Goal: Task Accomplishment & Management: Manage account settings

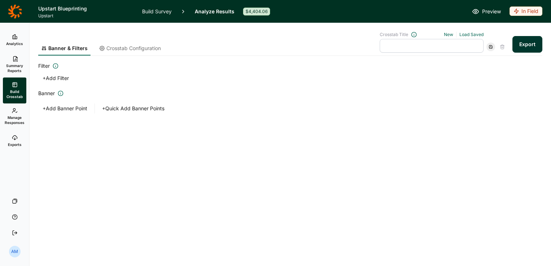
click at [19, 11] on icon at bounding box center [15, 11] width 14 height 14
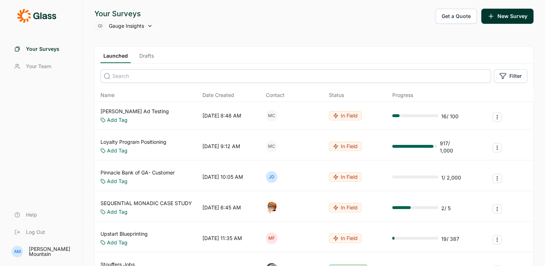
click at [166, 71] on input at bounding box center [296, 76] width 391 height 14
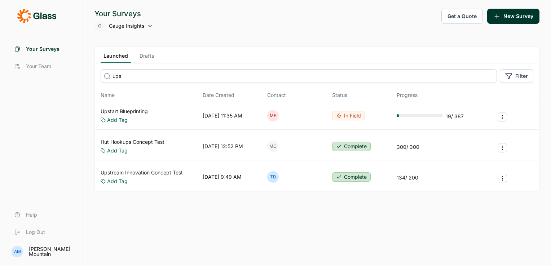
type input "ups"
click at [135, 110] on link "Upstart Blueprinting" at bounding box center [124, 111] width 47 height 7
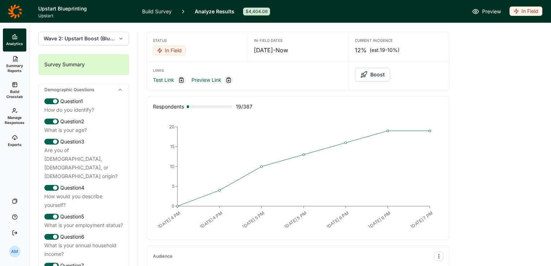
click at [13, 93] on span "Build Crosstab" at bounding box center [15, 94] width 18 height 10
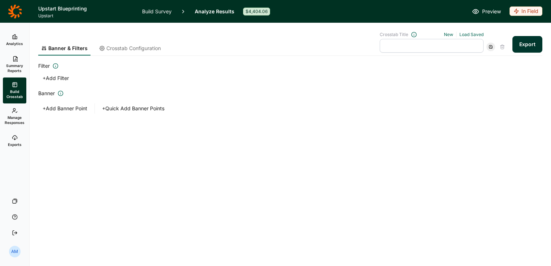
click at [520, 45] on button "Export" at bounding box center [527, 44] width 30 height 17
click at [482, 244] on link "download your file here" at bounding box center [484, 246] width 57 height 6
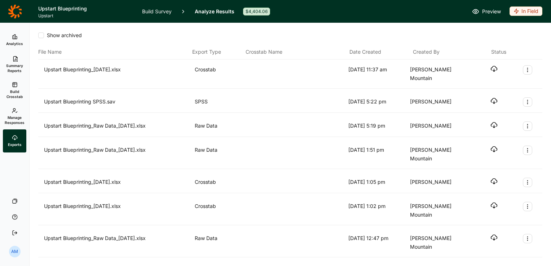
click at [490, 70] on icon "button" at bounding box center [493, 68] width 7 height 7
click at [16, 92] on span "Build Crosstab" at bounding box center [15, 94] width 18 height 10
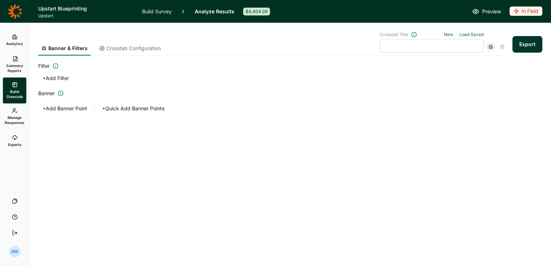
click at [63, 79] on button "+ Add Filter" at bounding box center [55, 78] width 35 height 10
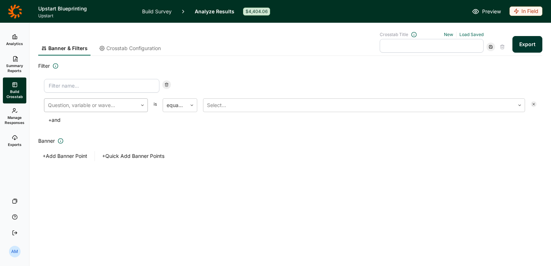
click at [84, 103] on div at bounding box center [91, 105] width 86 height 10
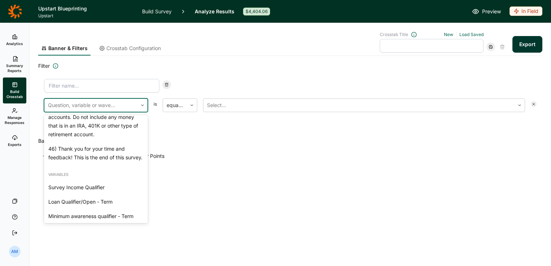
scroll to position [2036, 0]
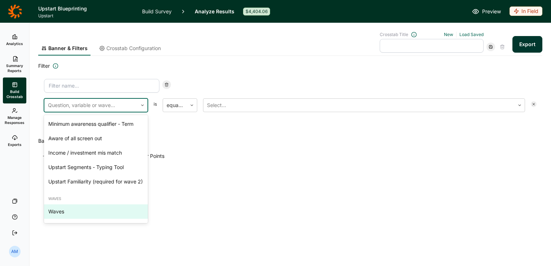
click at [80, 208] on div "Waves" at bounding box center [96, 211] width 104 height 14
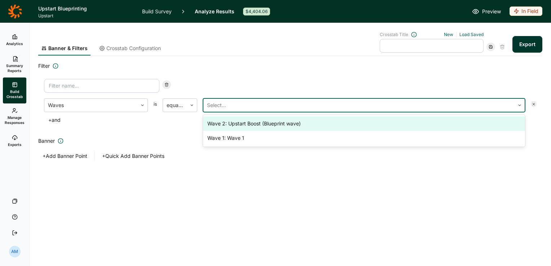
click at [215, 107] on div at bounding box center [359, 105] width 304 height 10
click at [241, 125] on div "Wave 2: Upstart Boost (Blueprint wave)" at bounding box center [364, 123] width 322 height 14
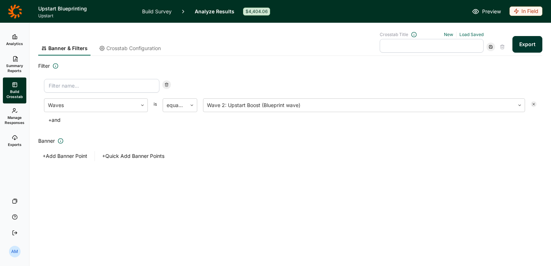
click at [137, 85] on input at bounding box center [101, 86] width 115 height 14
type input "Boost wave check"
click at [526, 47] on button "Export" at bounding box center [527, 44] width 30 height 17
click at [482, 248] on link "download your file here" at bounding box center [484, 246] width 57 height 6
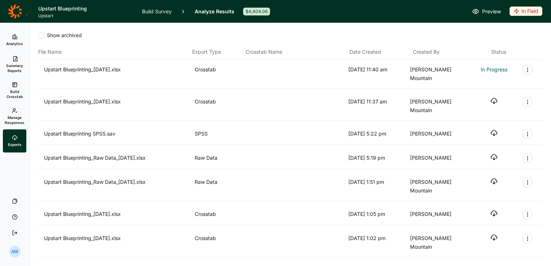
click at [422, 69] on div "[PERSON_NAME] Mountain" at bounding box center [439, 73] width 59 height 17
click at [491, 66] on icon "button" at bounding box center [493, 68] width 7 height 7
click at [14, 60] on use at bounding box center [15, 58] width 4 height 5
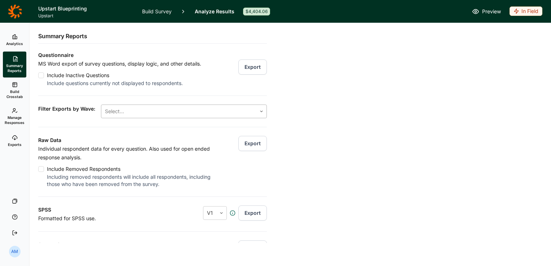
click at [156, 111] on div at bounding box center [179, 111] width 148 height 10
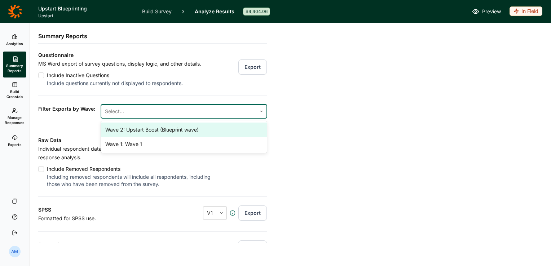
click at [154, 130] on div "Wave 2: Upstart Boost (Blueprint wave)" at bounding box center [184, 130] width 166 height 14
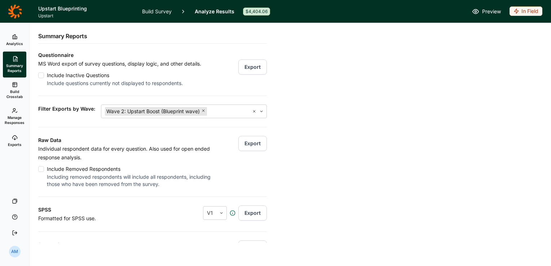
click at [229, 164] on div "Raw Data Individual respondent data for every question. Also used for open ende…" at bounding box center [152, 157] width 229 height 61
click at [248, 142] on button "Export" at bounding box center [252, 143] width 28 height 15
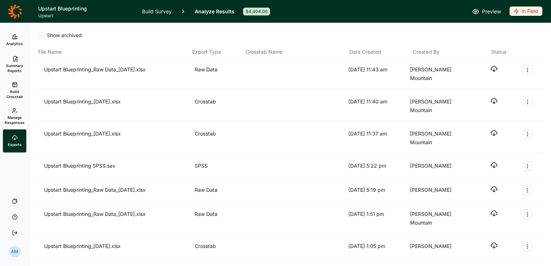
click at [490, 69] on icon "button" at bounding box center [493, 68] width 7 height 7
click at [13, 41] on span "Analytics" at bounding box center [14, 43] width 17 height 5
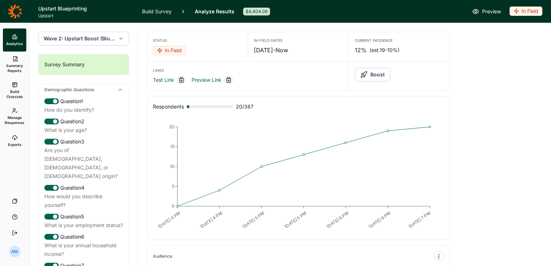
click at [18, 128] on link "Manage Responses" at bounding box center [14, 116] width 23 height 26
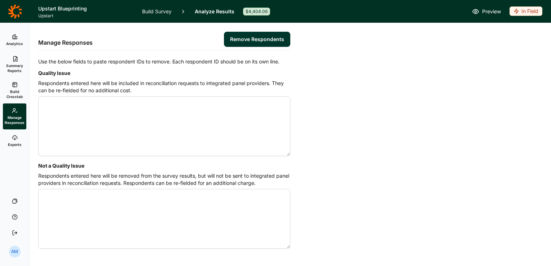
click at [64, 118] on textarea "Quality Issue" at bounding box center [164, 126] width 252 height 60
type textarea "4629656 4629657 4629660 4629688 4629693 4629704 4629727"
click at [268, 36] on button "Remove Respondents" at bounding box center [257, 39] width 66 height 15
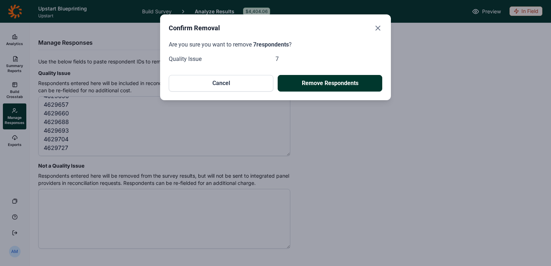
click at [336, 83] on button "Remove Respondents" at bounding box center [330, 83] width 105 height 17
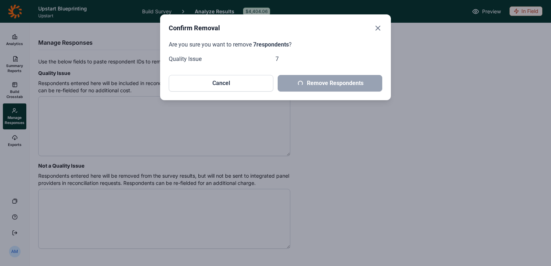
scroll to position [0, 0]
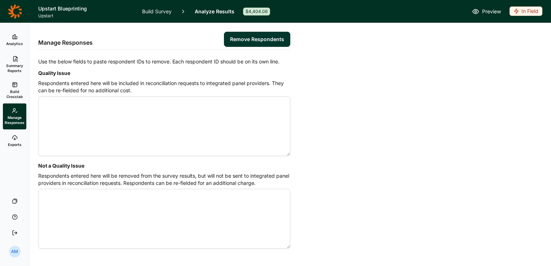
click at [16, 38] on icon at bounding box center [15, 37] width 6 height 6
